Goal: Communication & Community: Answer question/provide support

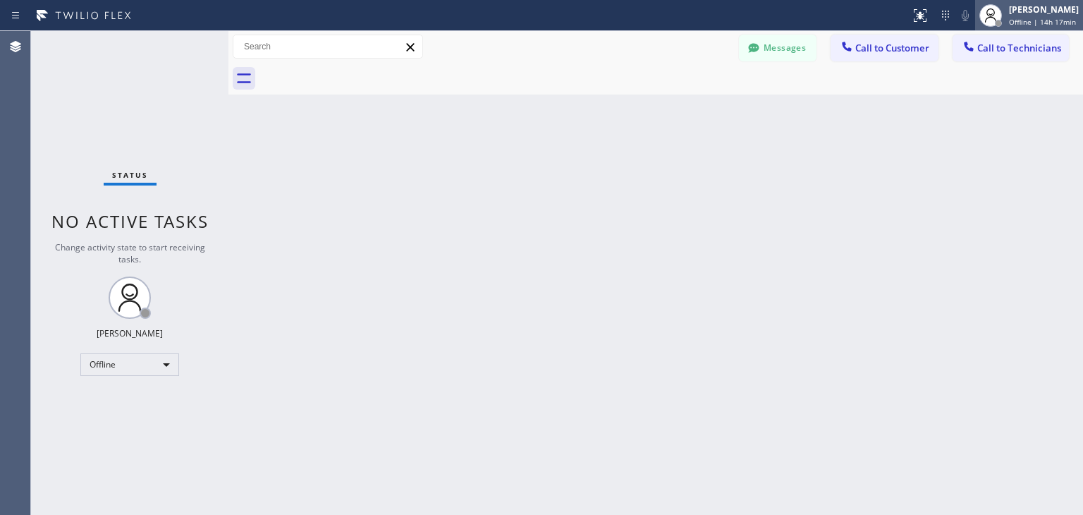
click at [1019, 17] on span "Offline | 14h 17min" at bounding box center [1042, 22] width 67 height 10
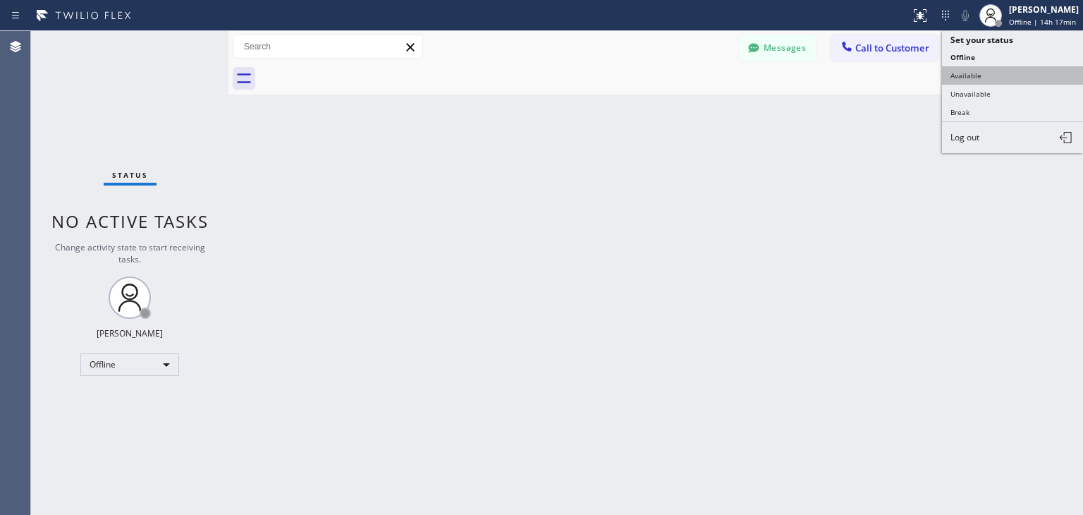
click at [1028, 78] on button "Available" at bounding box center [1012, 75] width 141 height 18
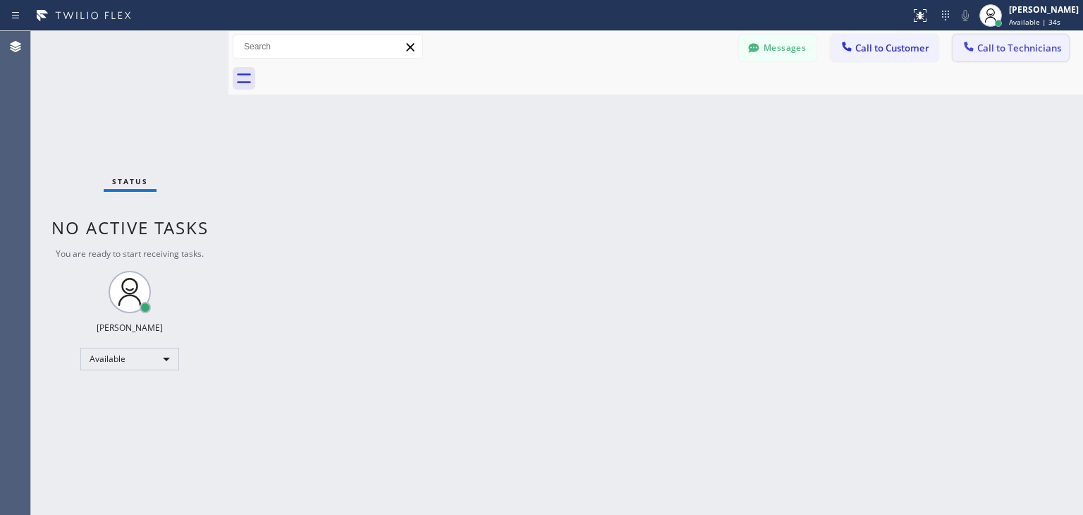
click at [979, 42] on span "Call to Technicians" at bounding box center [1020, 48] width 84 height 13
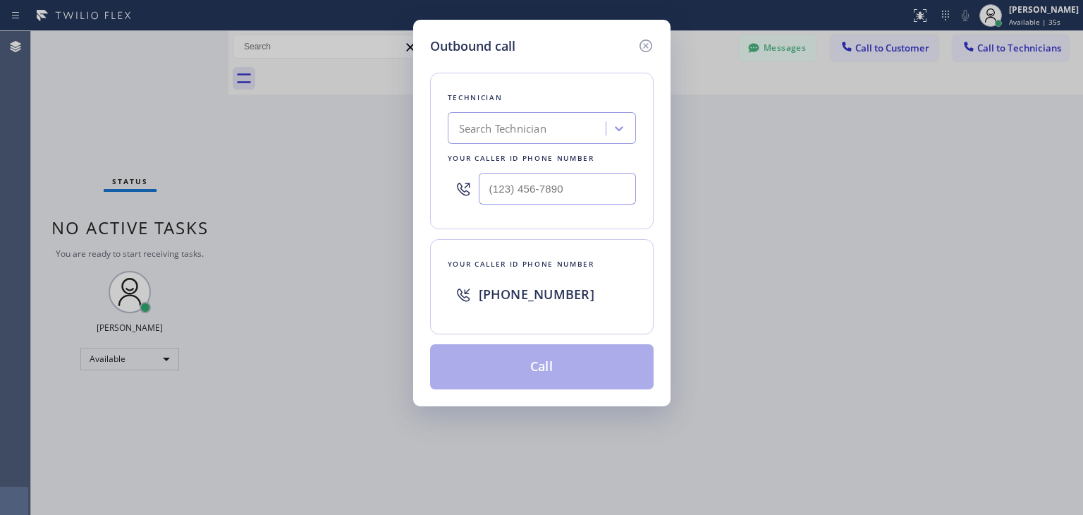
click at [535, 142] on div "Search Technician" at bounding box center [542, 128] width 188 height 32
type input "[PERSON_NAME]"
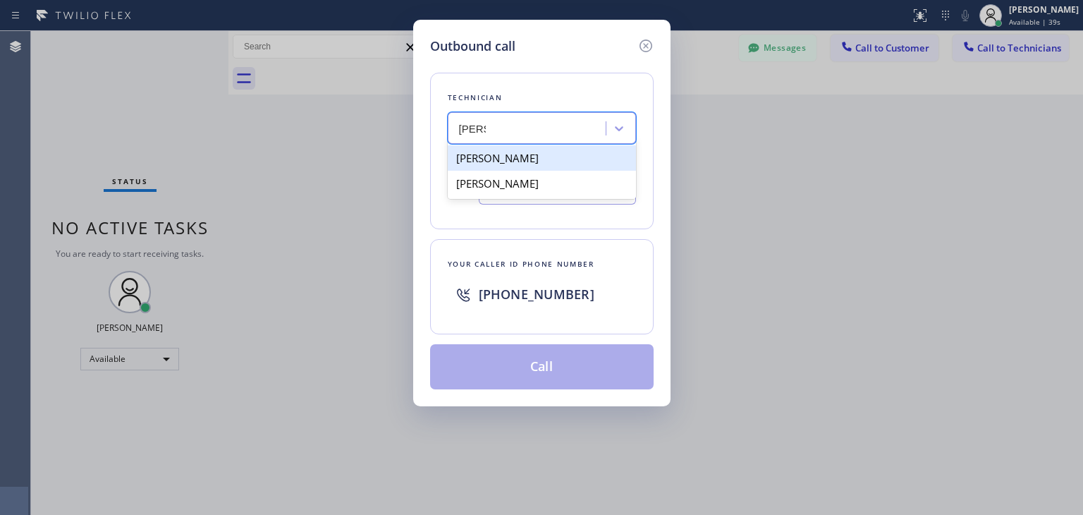
click at [546, 167] on div "[PERSON_NAME]" at bounding box center [542, 157] width 188 height 25
type input "[PHONE_NUMBER]"
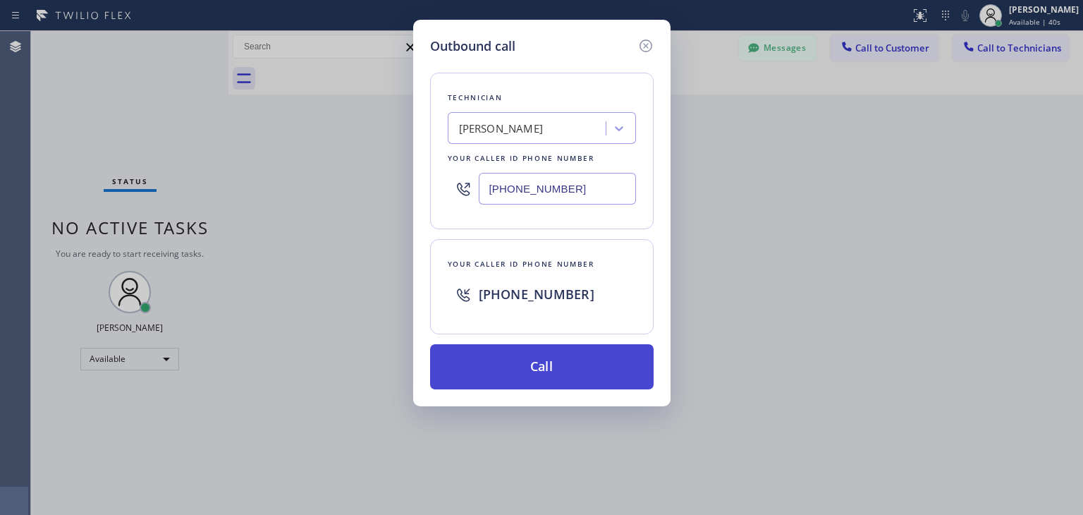
click at [530, 346] on button "Call" at bounding box center [542, 366] width 224 height 45
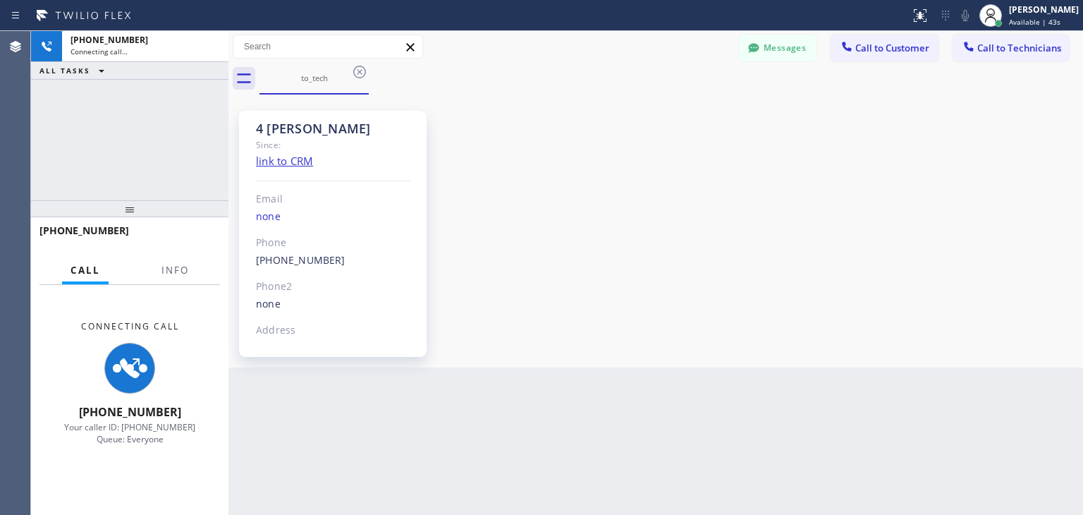
scroll to position [485, 0]
click at [361, 68] on icon at bounding box center [359, 71] width 17 height 17
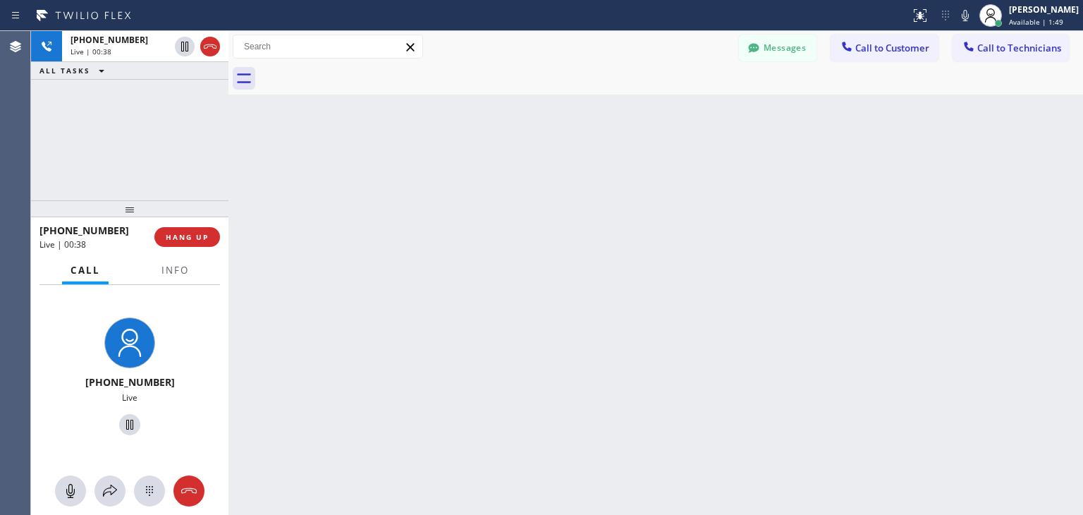
click at [682, 462] on div "Back to Dashboard Change Sender ID Customers Technicians VS [PERSON_NAME] [DATE…" at bounding box center [656, 273] width 855 height 484
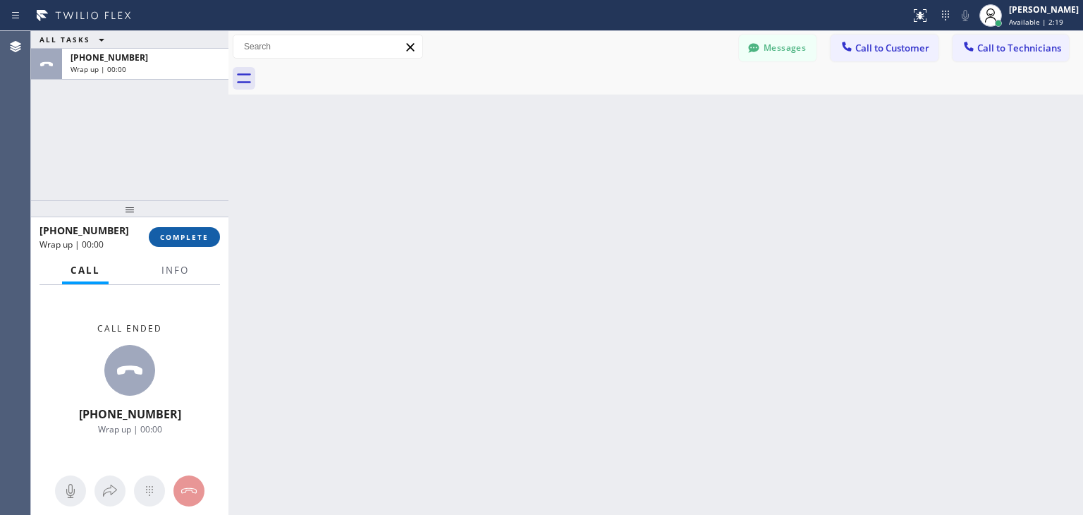
click at [204, 241] on span "COMPLETE" at bounding box center [184, 237] width 49 height 10
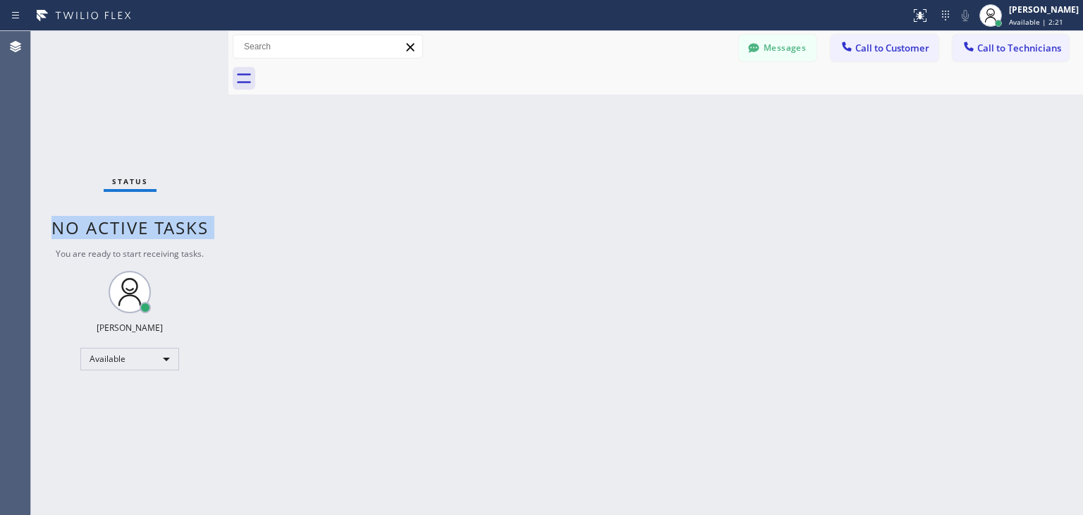
click at [204, 241] on div "Status No active tasks You are ready to start receiving tasks. [PERSON_NAME] Av…" at bounding box center [129, 273] width 197 height 484
click at [876, 49] on span "Call to Customer" at bounding box center [893, 48] width 74 height 13
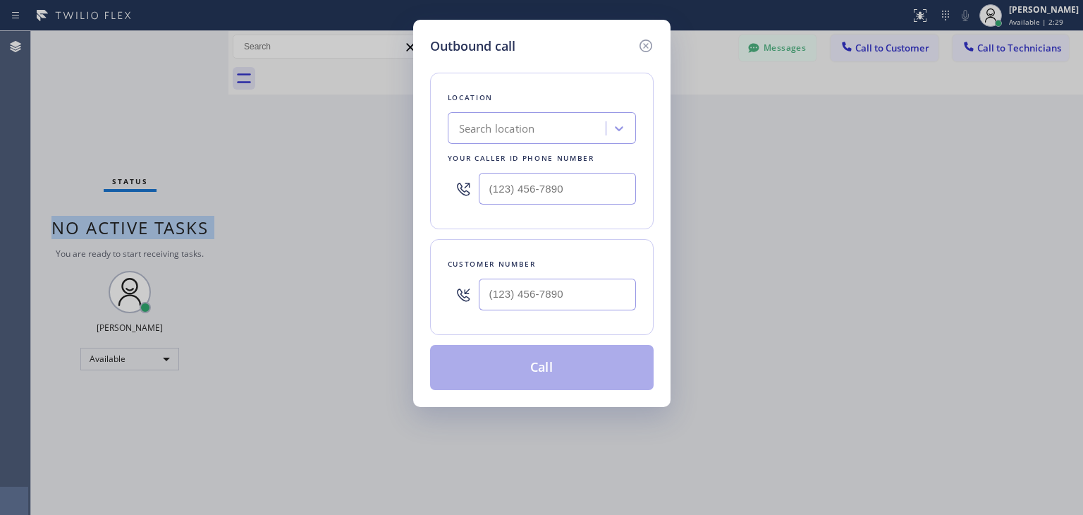
type input "(___) ___-____"
click at [542, 288] on input "(___) ___-____" at bounding box center [557, 295] width 157 height 32
click at [401, 186] on div "Outbound call Location Search location Your caller id phone number Customer num…" at bounding box center [541, 257] width 1083 height 515
click at [641, 42] on icon at bounding box center [645, 45] width 13 height 13
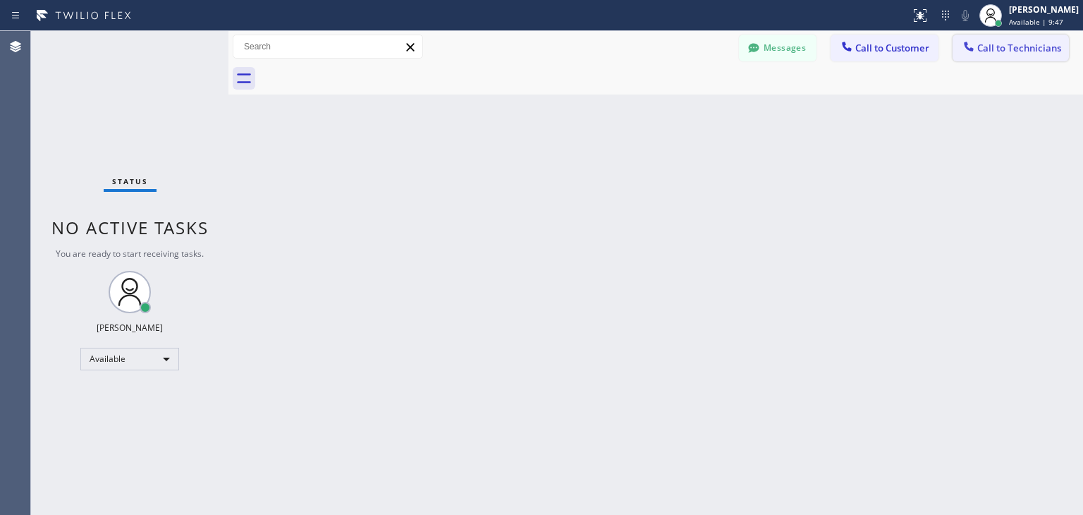
click at [1031, 51] on span "Call to Technicians" at bounding box center [1020, 48] width 84 height 13
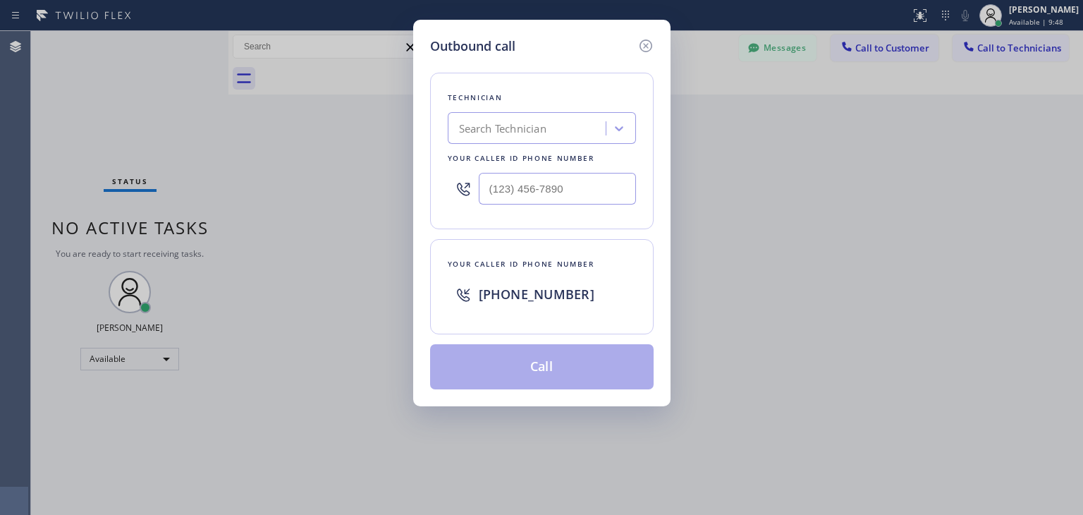
click at [584, 144] on div "Technician Search Technician Your caller id phone number" at bounding box center [542, 151] width 224 height 157
click at [565, 133] on div "Search Technician" at bounding box center [529, 128] width 154 height 25
type input "ibragim"
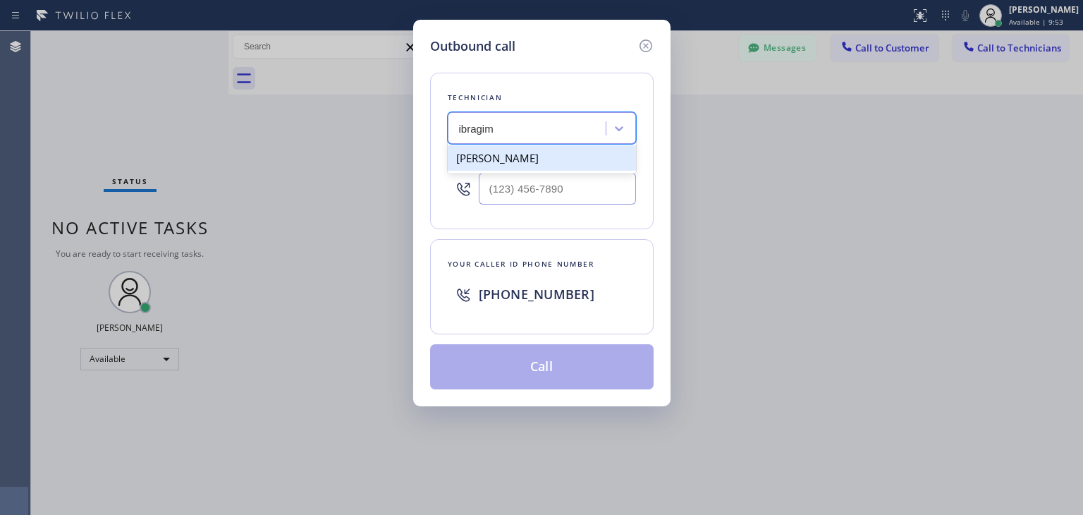
click at [545, 153] on div "[PERSON_NAME]" at bounding box center [542, 157] width 188 height 25
type input "[PHONE_NUMBER]"
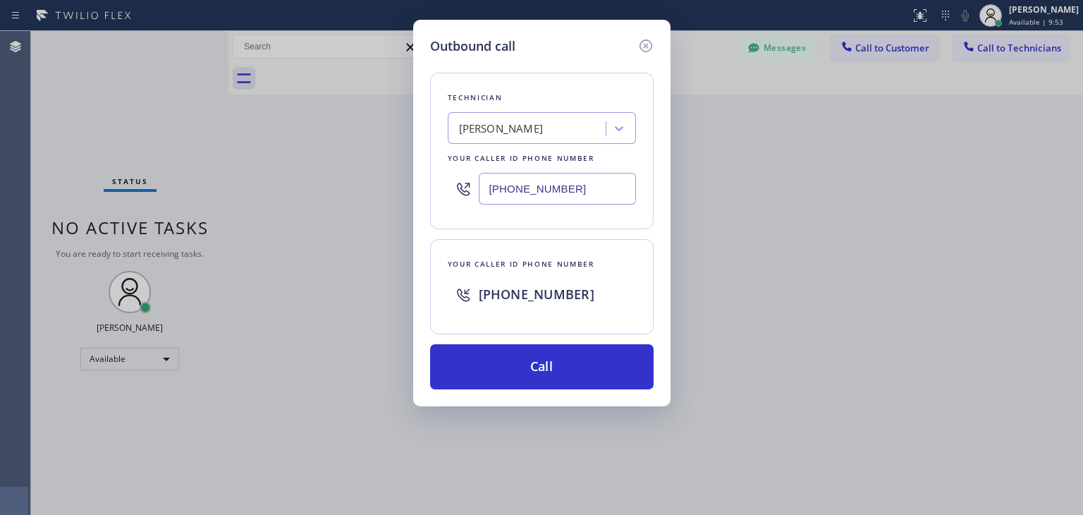
click at [549, 338] on div "Technician [PERSON_NAME][GEOGRAPHIC_DATA] Your caller id phone number [PHONE_NU…" at bounding box center [542, 223] width 224 height 334
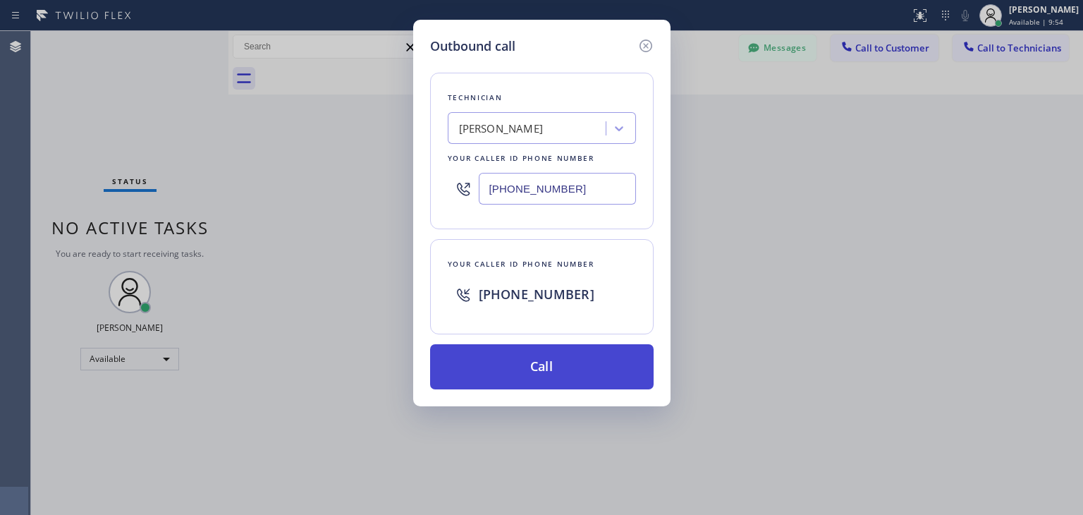
click at [549, 387] on button "Call" at bounding box center [542, 366] width 224 height 45
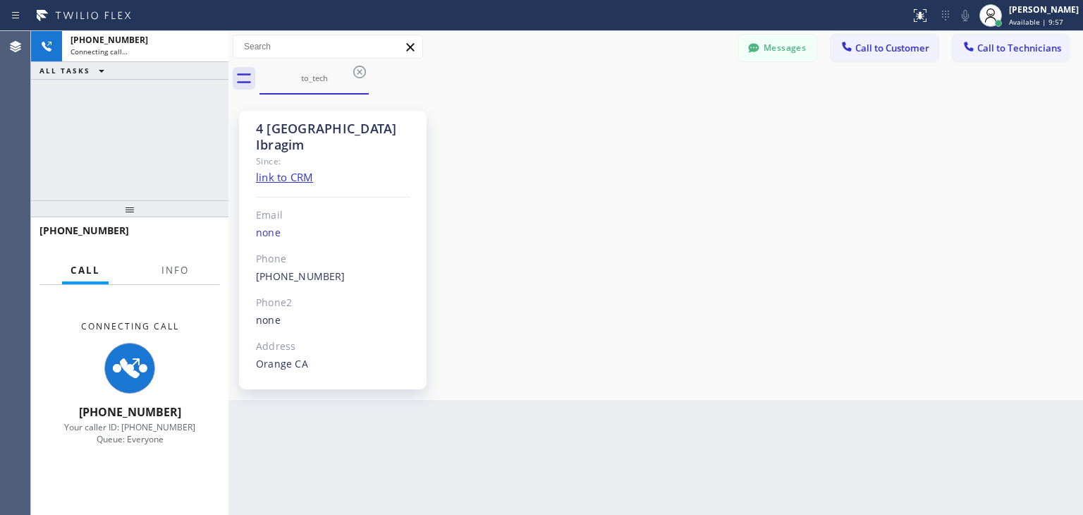
scroll to position [39, 0]
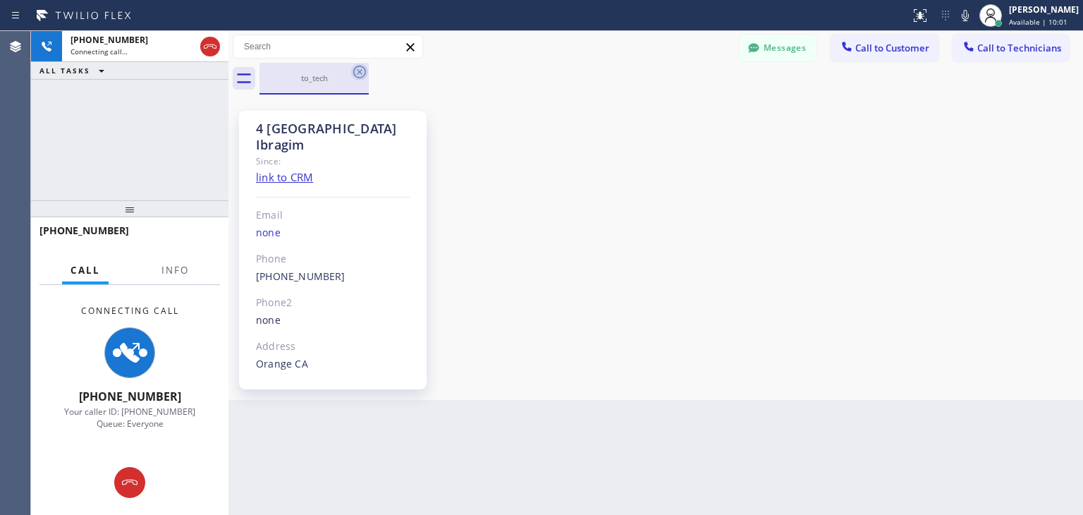
click at [362, 78] on div "to_tech" at bounding box center [314, 79] width 109 height 32
click at [362, 78] on icon at bounding box center [359, 71] width 17 height 17
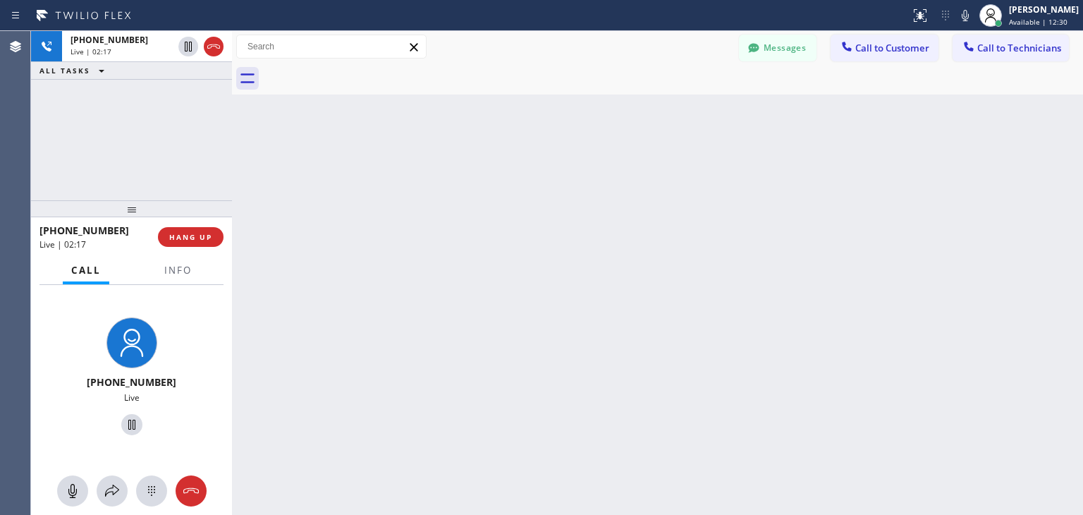
drag, startPoint x: 231, startPoint y: 123, endPoint x: 234, endPoint y: 142, distance: 19.4
click at [232, 142] on div at bounding box center [232, 273] width 0 height 484
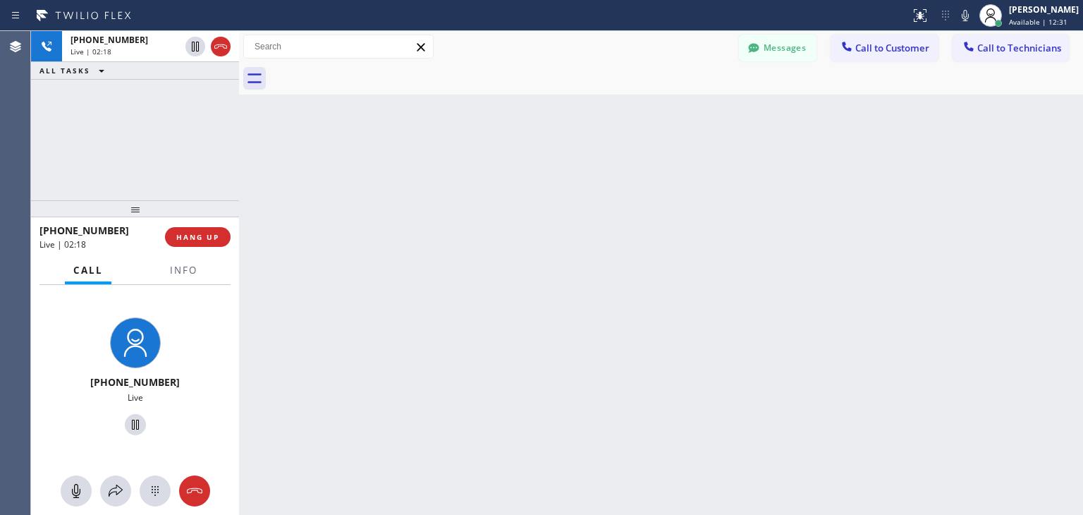
click at [239, 142] on div at bounding box center [239, 273] width 0 height 484
click at [202, 235] on span "HANG UP" at bounding box center [196, 237] width 43 height 10
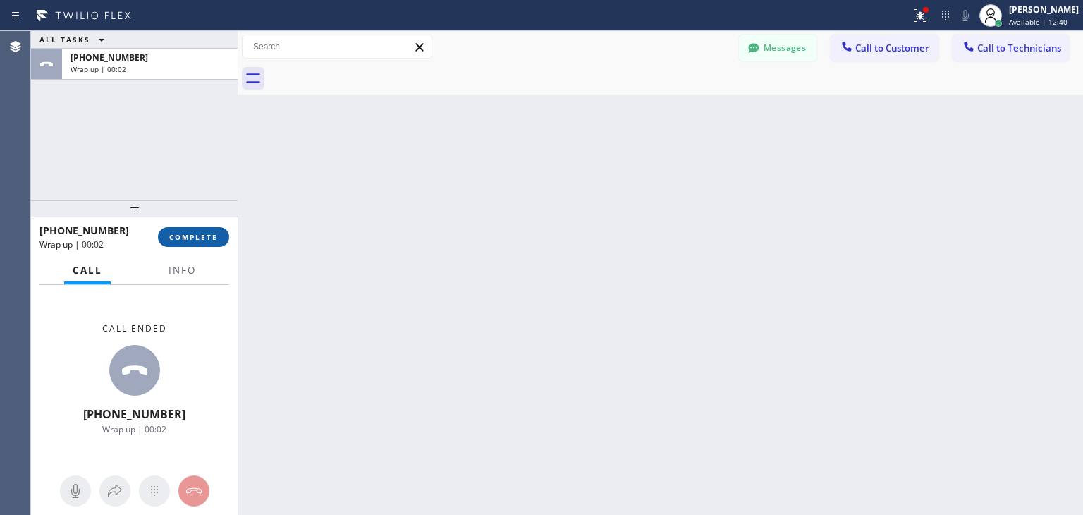
click at [208, 235] on span "COMPLETE" at bounding box center [193, 237] width 49 height 10
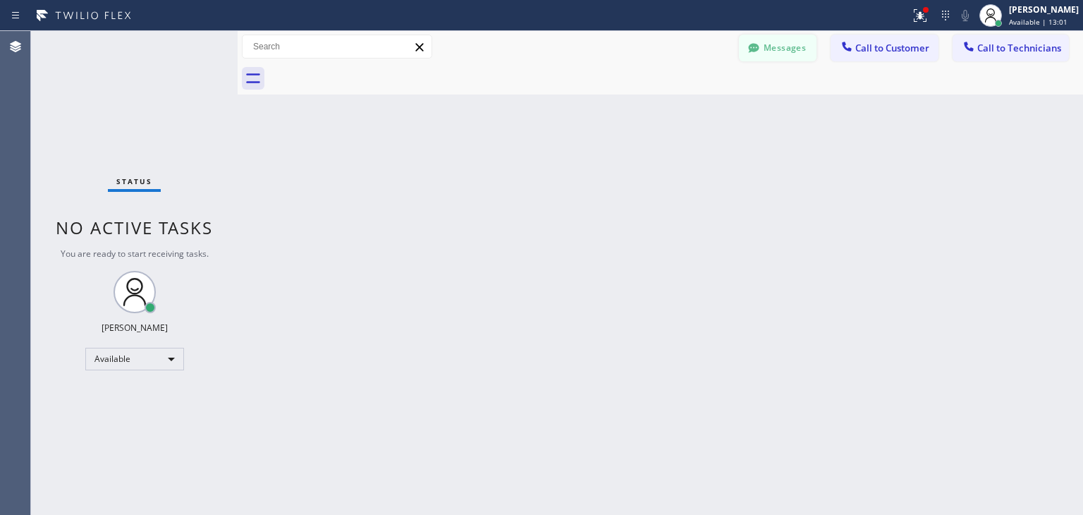
click at [777, 54] on button "Messages" at bounding box center [778, 48] width 78 height 27
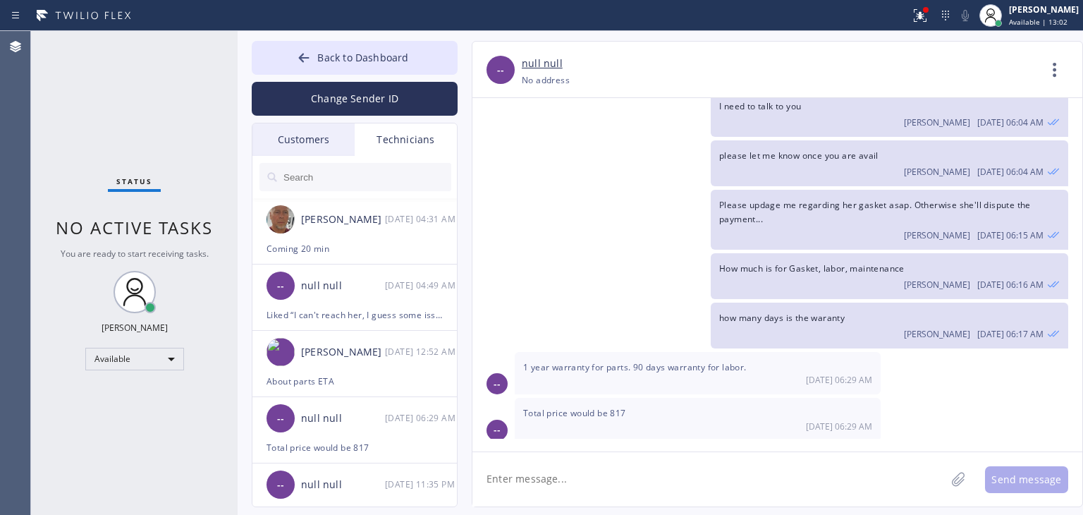
click at [313, 135] on div "Customers" at bounding box center [304, 139] width 102 height 32
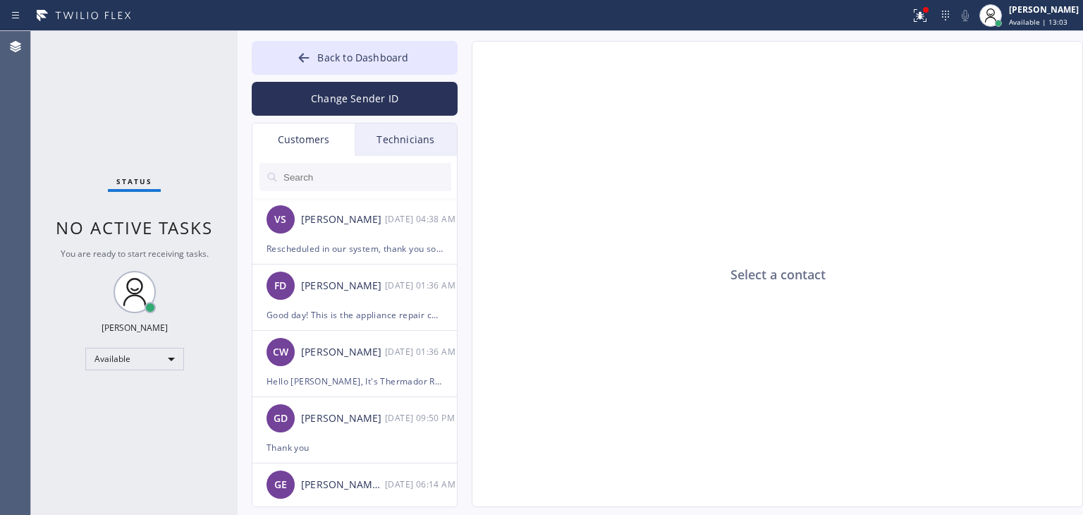
click at [314, 176] on input "text" at bounding box center [366, 177] width 169 height 28
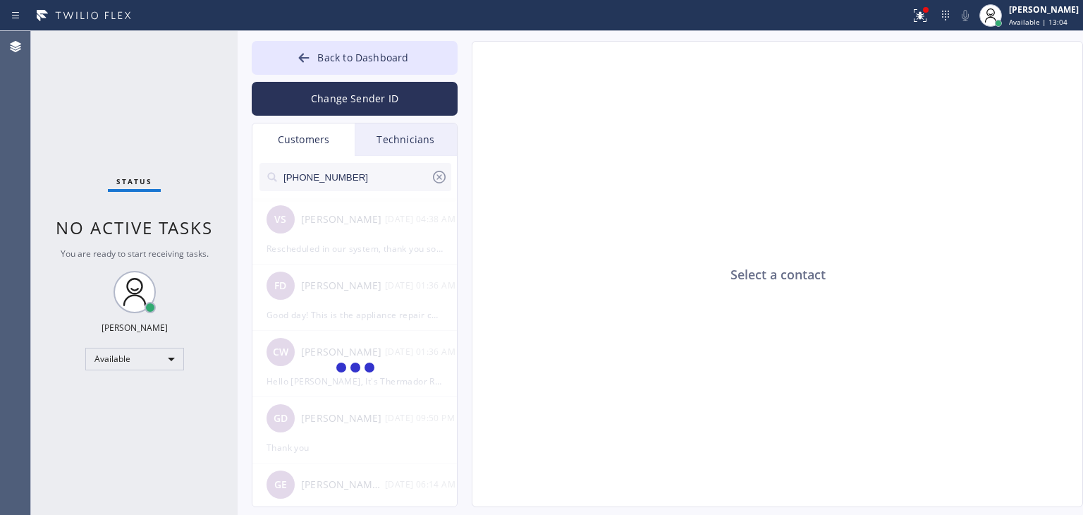
click at [374, 178] on input "[PHONE_NUMBER]" at bounding box center [356, 177] width 149 height 28
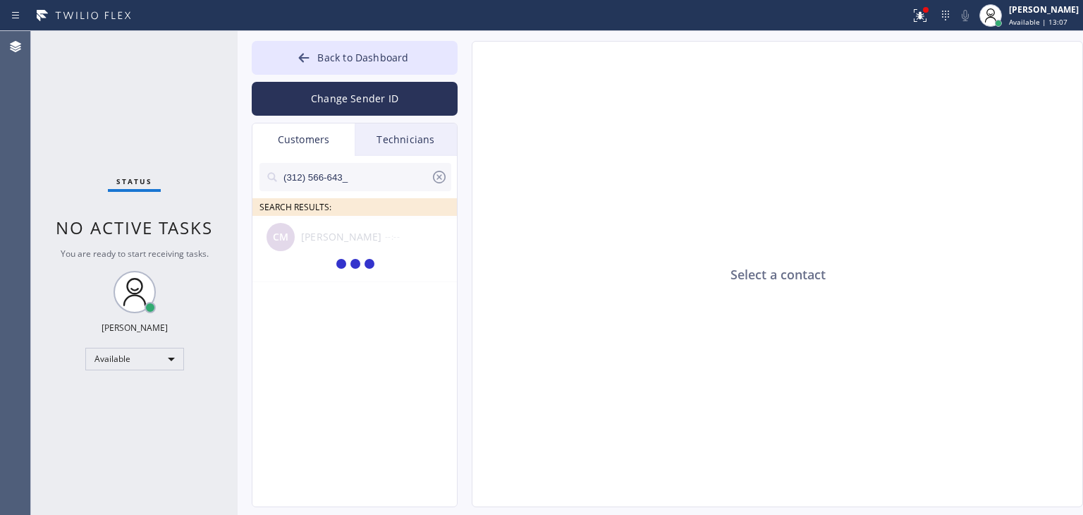
click at [374, 178] on input "(312) 566-643_" at bounding box center [356, 177] width 149 height 28
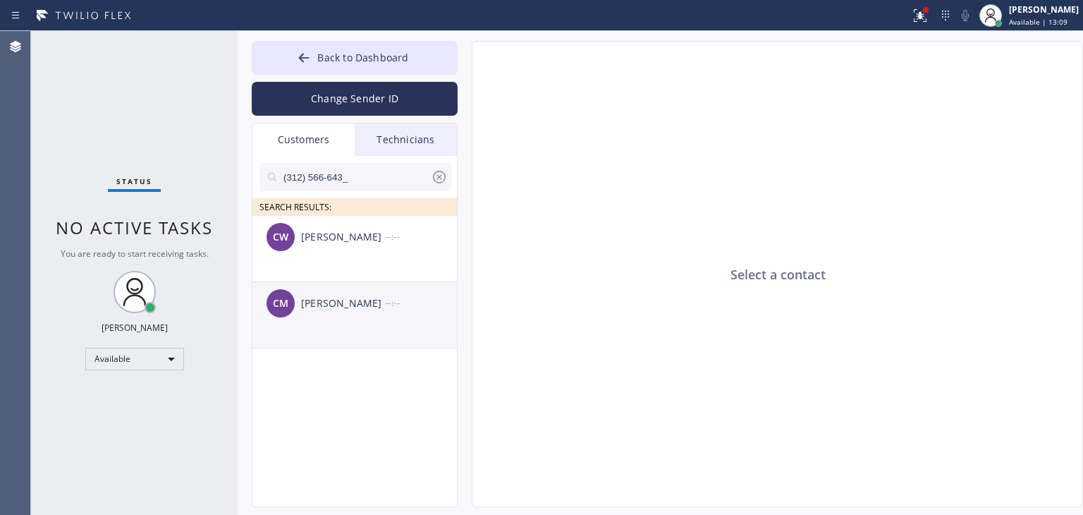
click at [387, 282] on div "CM [PERSON_NAME] --:--" at bounding box center [356, 303] width 206 height 42
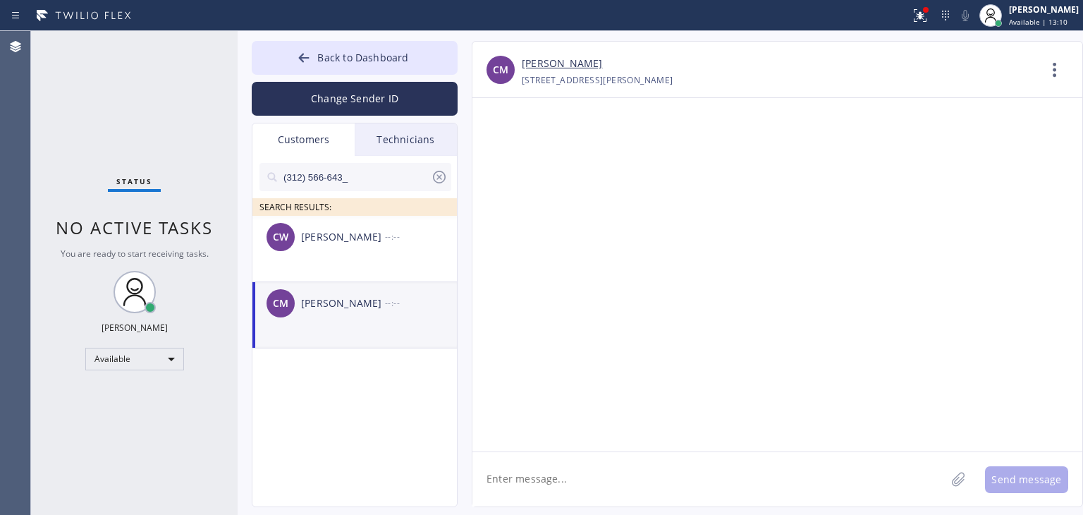
click at [686, 469] on textarea at bounding box center [709, 479] width 473 height 54
paste textarea "Sub Zero Refrigerator Repair"
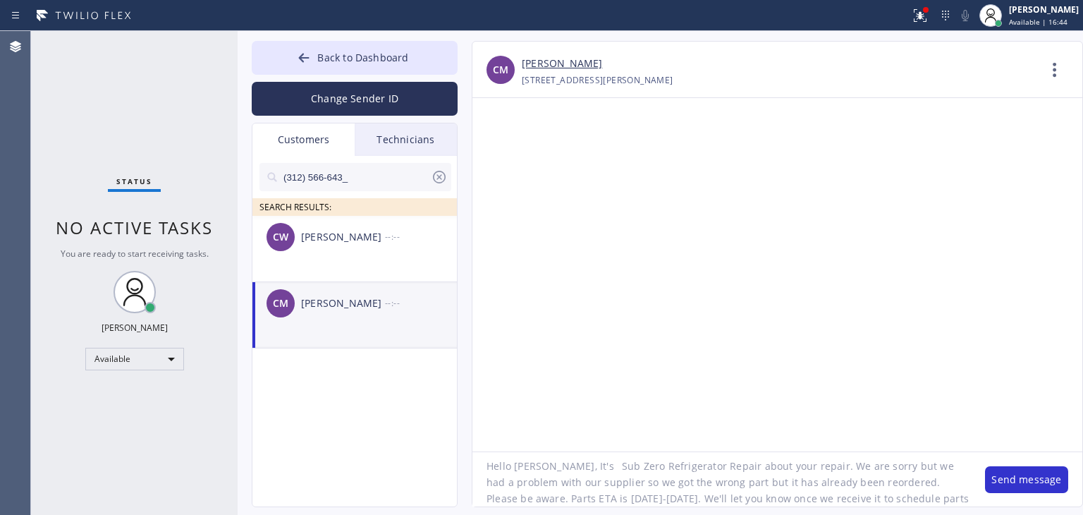
scroll to position [28, 0]
type textarea "Hello [PERSON_NAME], It's Sub Zero Refrigerator Repair about your repair. We ar…"
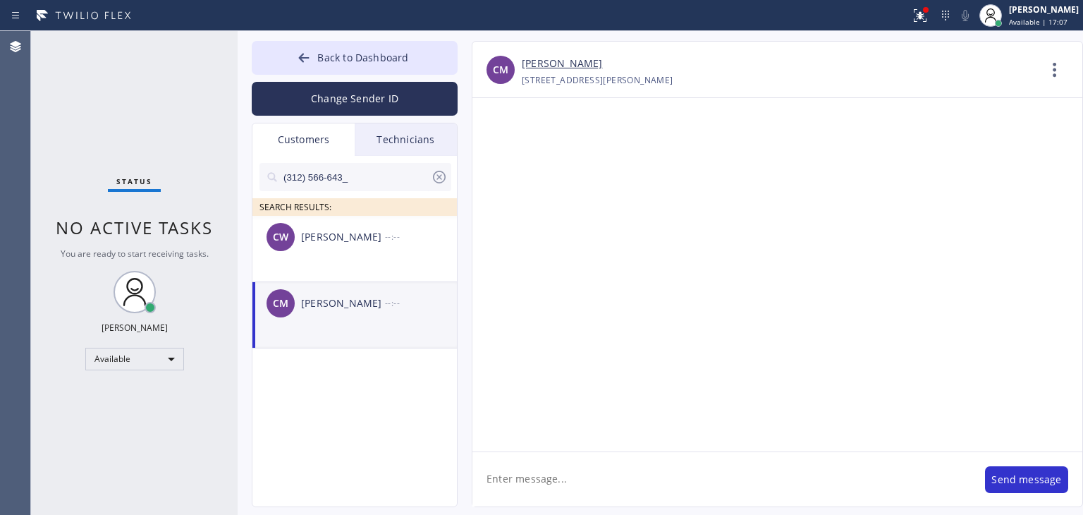
scroll to position [0, 0]
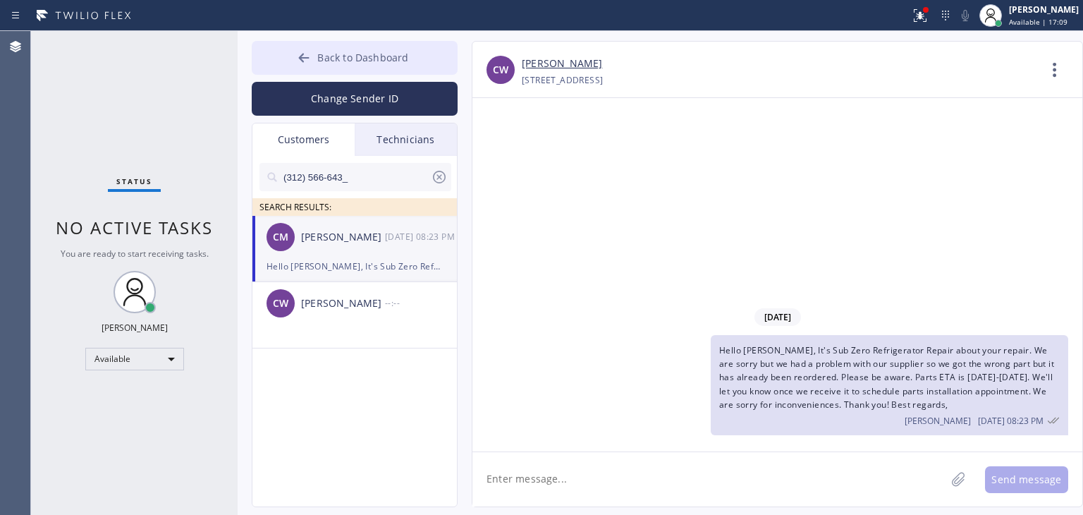
click at [403, 49] on button "Back to Dashboard" at bounding box center [355, 58] width 206 height 34
